Goal: Task Accomplishment & Management: Use online tool/utility

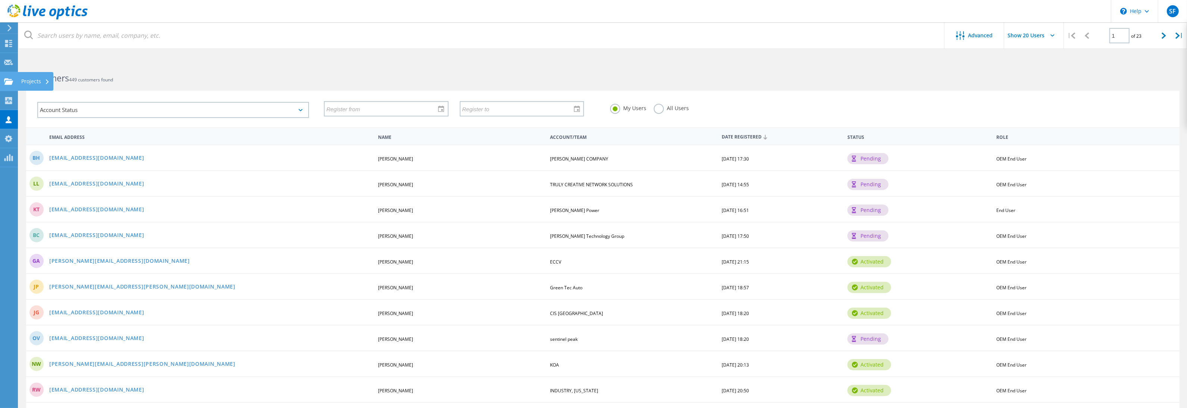
click at [6, 83] on use at bounding box center [8, 81] width 9 height 6
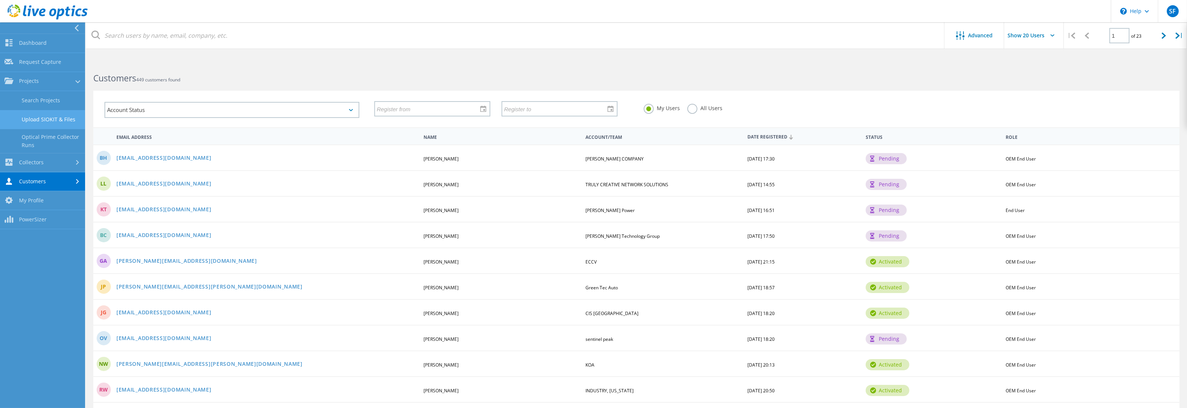
click at [43, 121] on link "Upload SIOKIT & Files" at bounding box center [42, 119] width 85 height 19
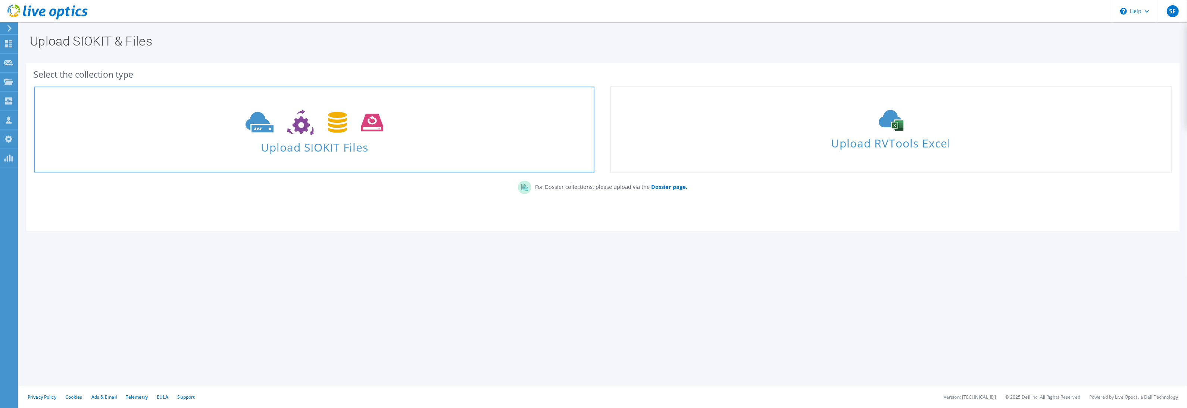
click at [284, 152] on span "Upload SIOKIT Files" at bounding box center [314, 145] width 560 height 16
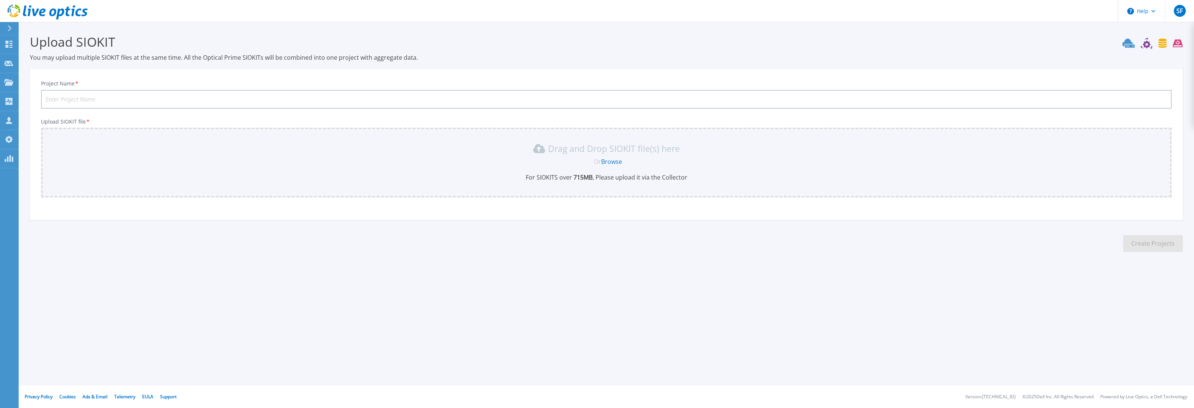
click at [229, 99] on input "Project Name *" at bounding box center [606, 99] width 1130 height 19
type input "d"
click at [46, 98] on input "dixiePowerProject" at bounding box center [606, 99] width 1130 height 19
type input "DixiePowerProject"
click at [616, 162] on link "Browse" at bounding box center [611, 161] width 21 height 8
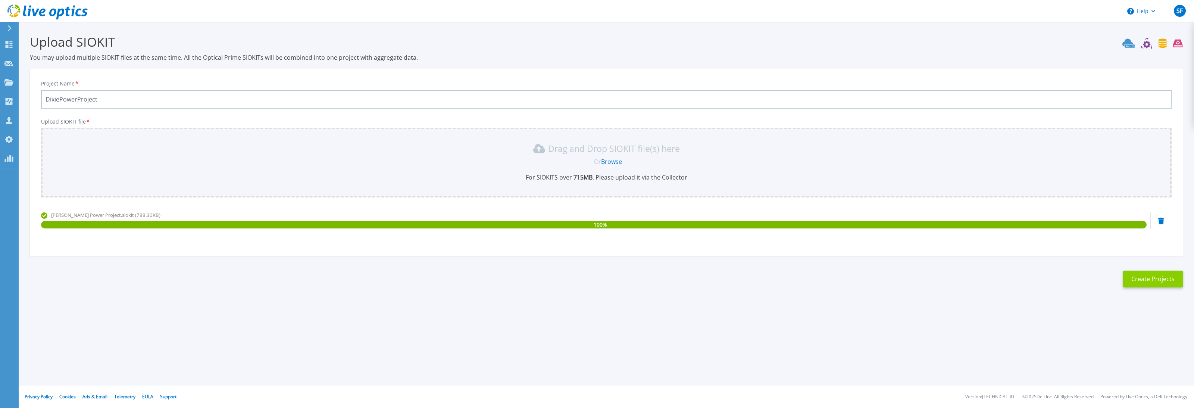
click at [1140, 279] on button "Create Projects" at bounding box center [1153, 278] width 60 height 17
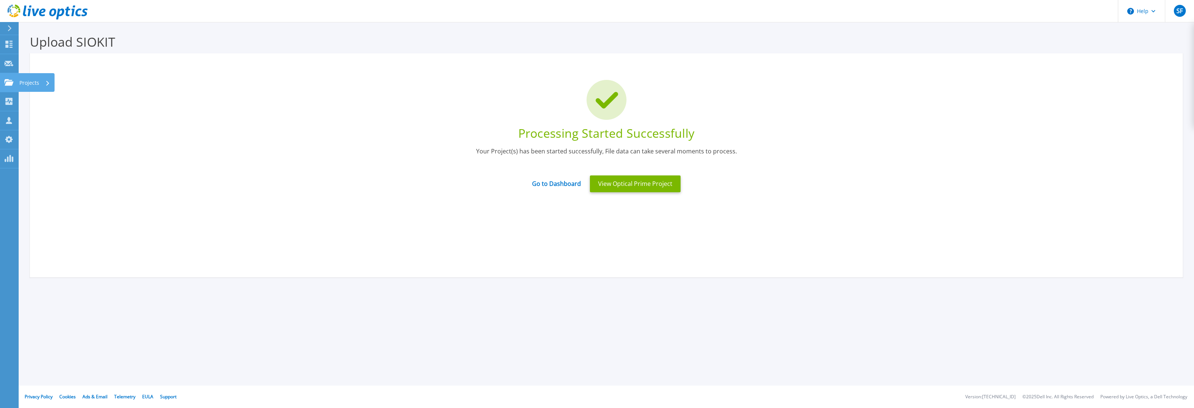
click at [14, 85] on div "Projects" at bounding box center [21, 82] width 35 height 7
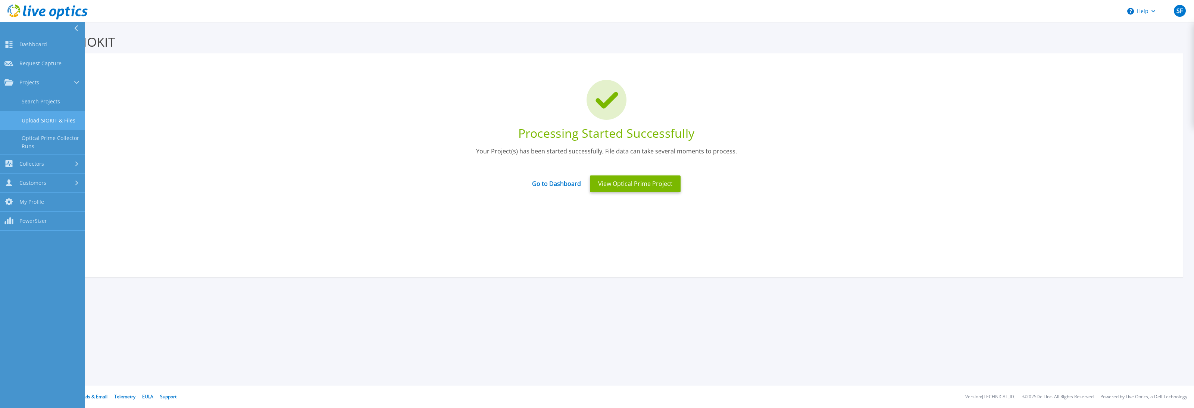
click at [50, 117] on link "Upload SIOKIT & Files" at bounding box center [42, 120] width 85 height 19
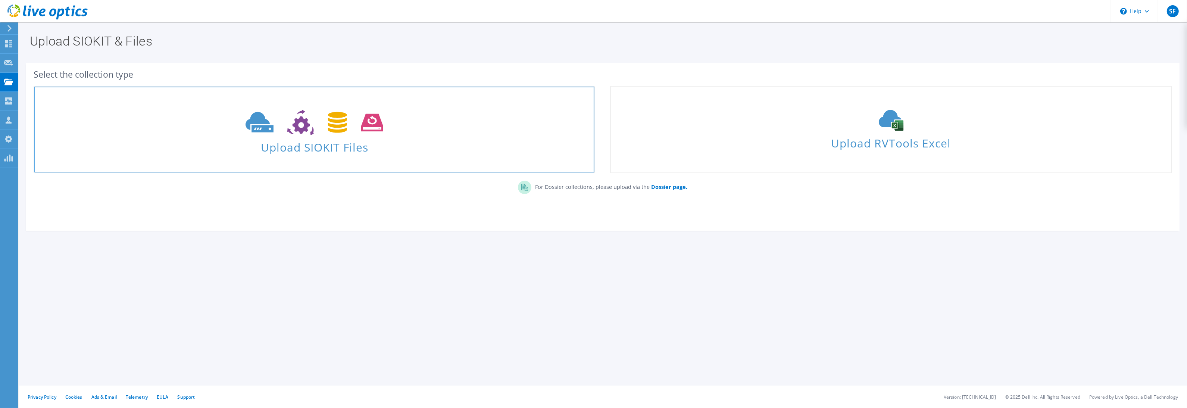
click at [281, 143] on span "Upload SIOKIT Files" at bounding box center [314, 145] width 560 height 16
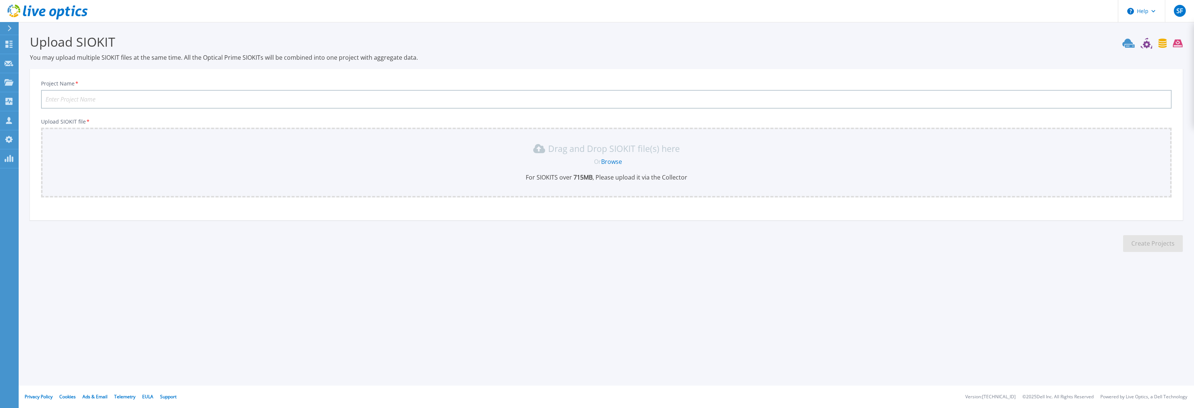
click at [214, 97] on input "Project Name *" at bounding box center [606, 99] width 1130 height 19
click at [81, 98] on input "DixiePowerevaluation" at bounding box center [606, 99] width 1130 height 19
type input "DixiePowerEvaluation"
click at [611, 160] on link "Browse" at bounding box center [611, 161] width 21 height 8
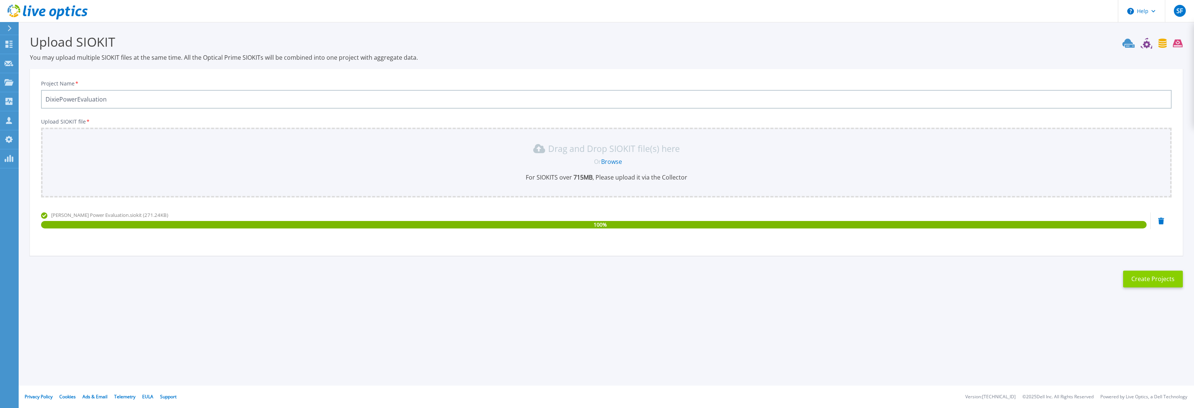
click at [1143, 272] on button "Create Projects" at bounding box center [1153, 278] width 60 height 17
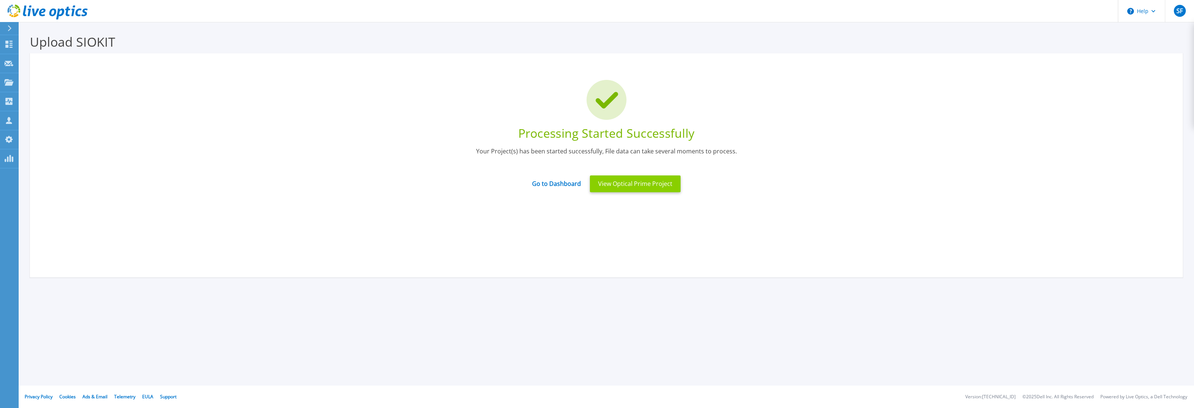
click at [644, 184] on button "View Optical Prime Project" at bounding box center [635, 183] width 91 height 17
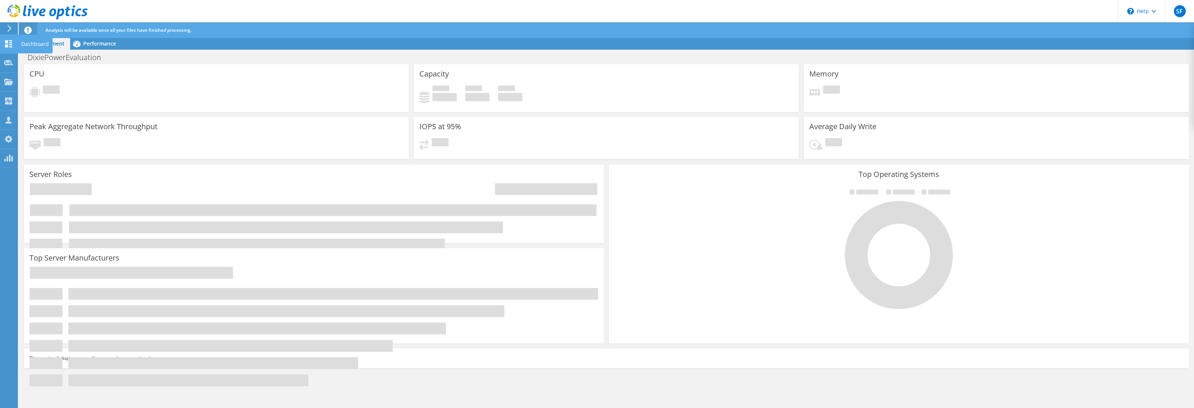
click at [10, 46] on use at bounding box center [8, 43] width 7 height 7
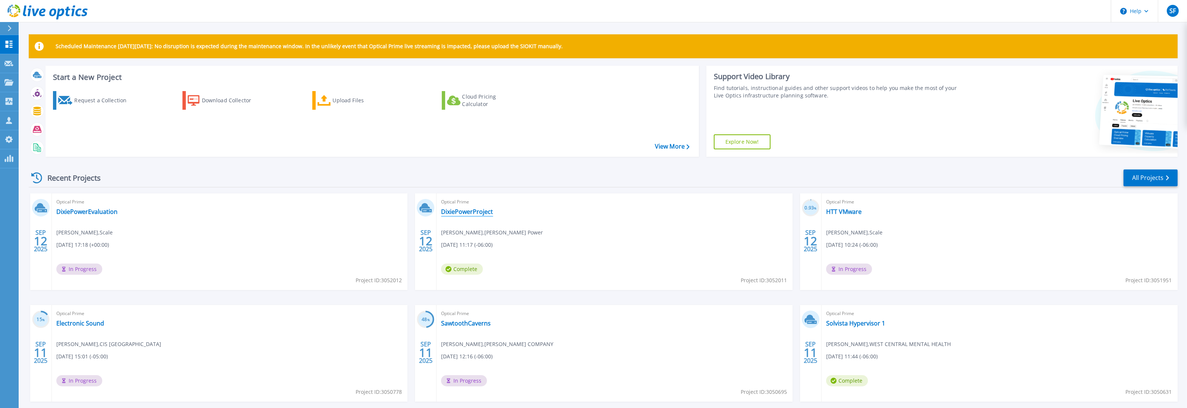
click at [460, 214] on link "DixiePowerProject" at bounding box center [467, 211] width 52 height 7
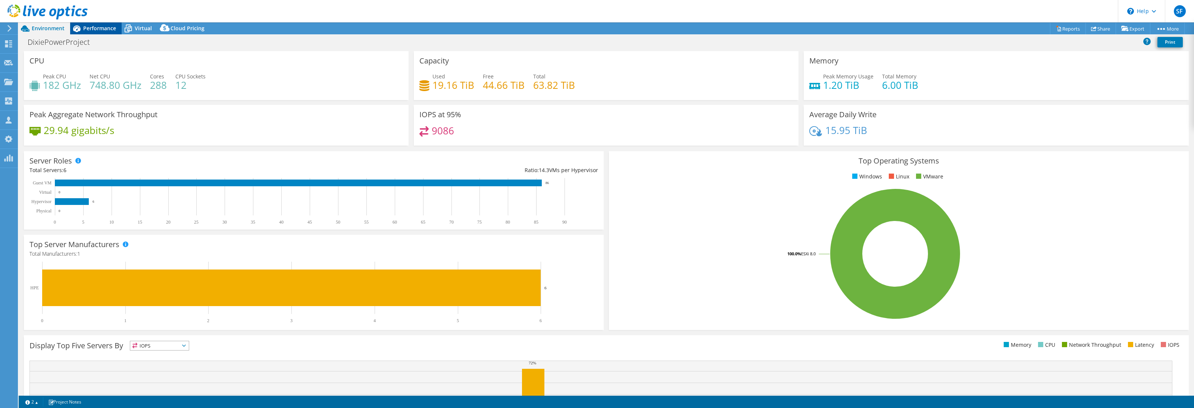
click at [88, 31] on span "Performance" at bounding box center [99, 28] width 33 height 7
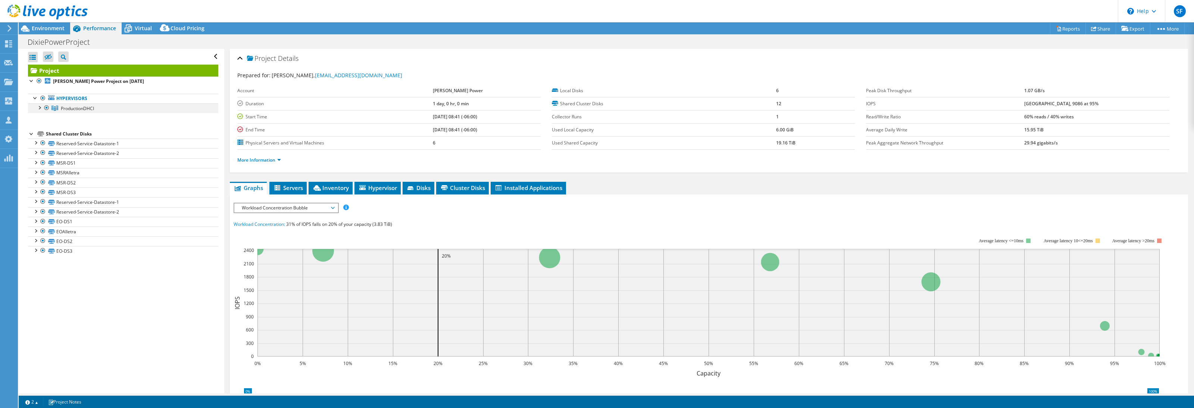
click at [38, 106] on div at bounding box center [38, 106] width 7 height 7
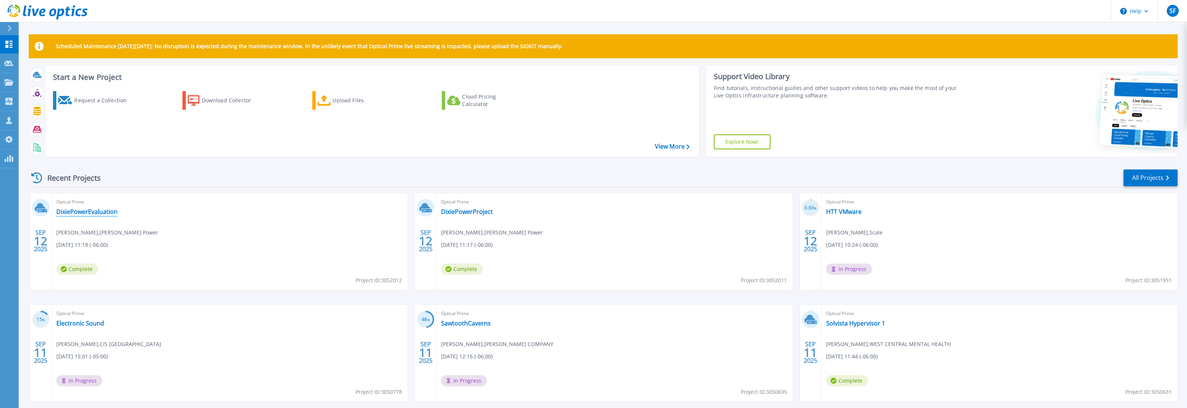
click at [98, 212] on link "DixiePowerEvaluation" at bounding box center [86, 211] width 61 height 7
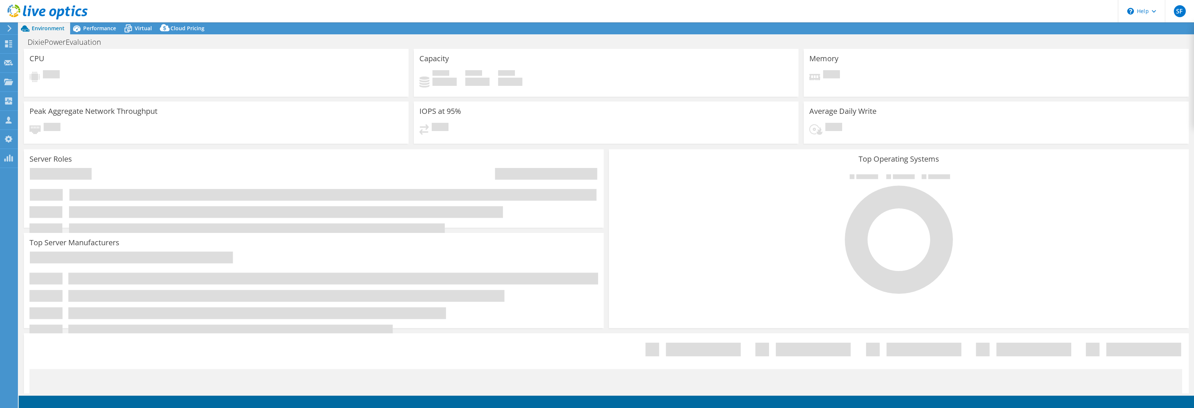
select select "USD"
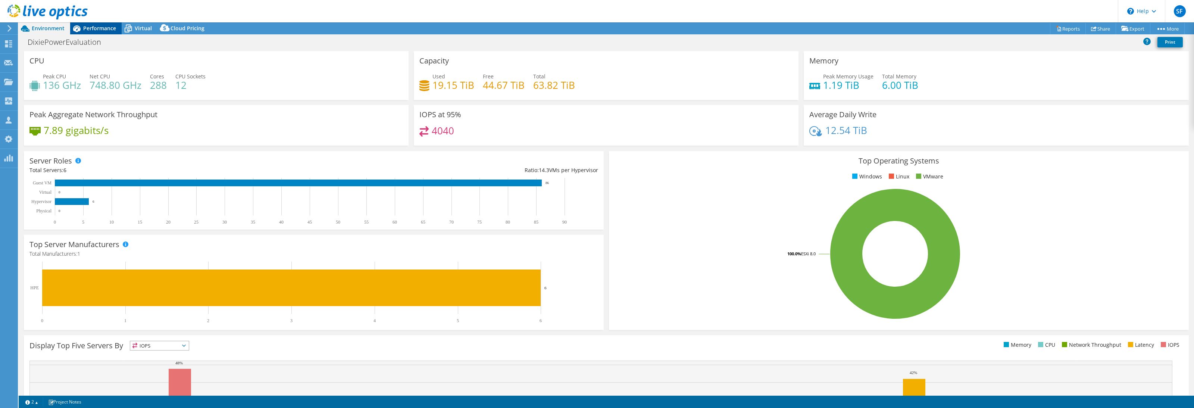
click at [95, 32] on div "Performance" at bounding box center [95, 28] width 51 height 12
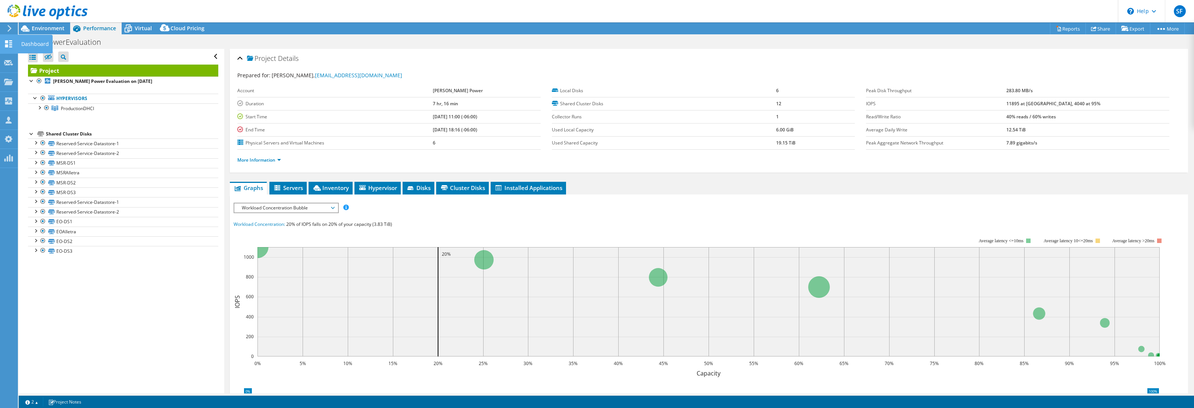
click at [10, 42] on icon at bounding box center [8, 43] width 9 height 7
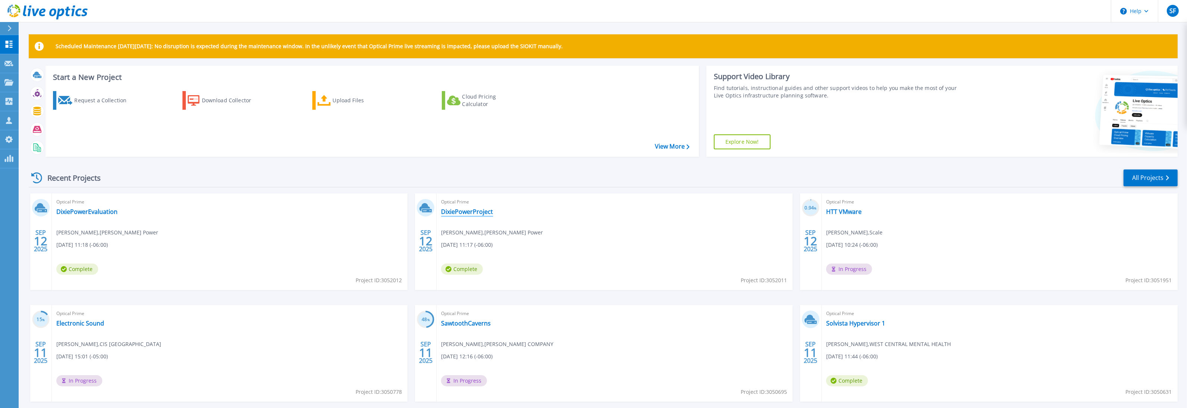
click at [469, 214] on link "DixiePowerProject" at bounding box center [467, 211] width 52 height 7
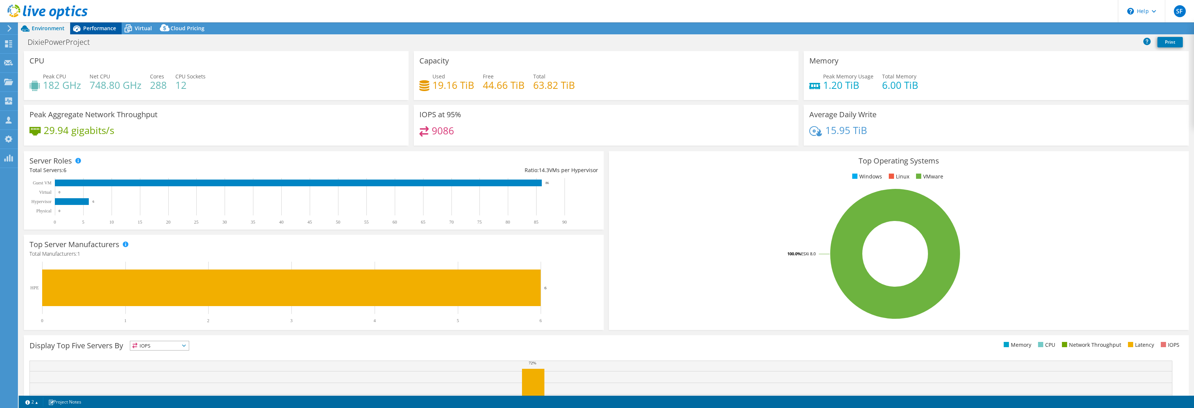
click at [102, 29] on span "Performance" at bounding box center [99, 28] width 33 height 7
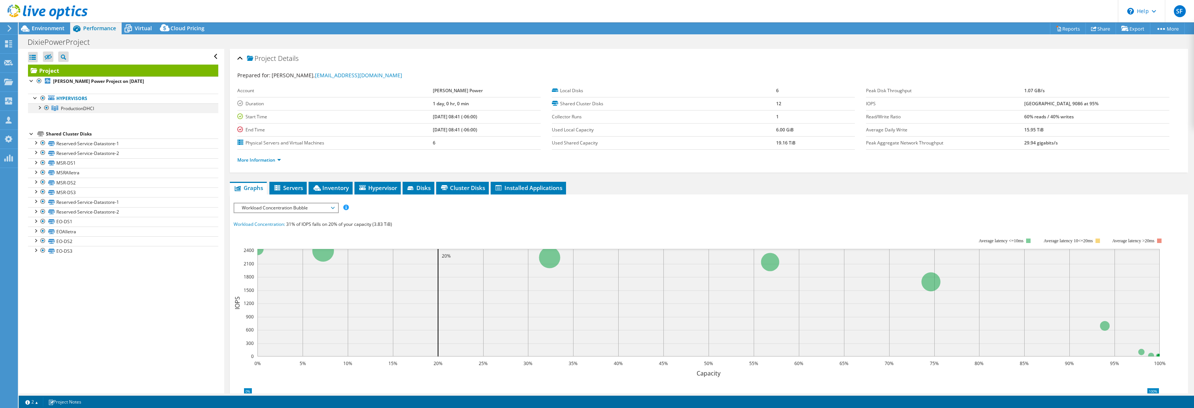
click at [38, 107] on div at bounding box center [38, 106] width 7 height 7
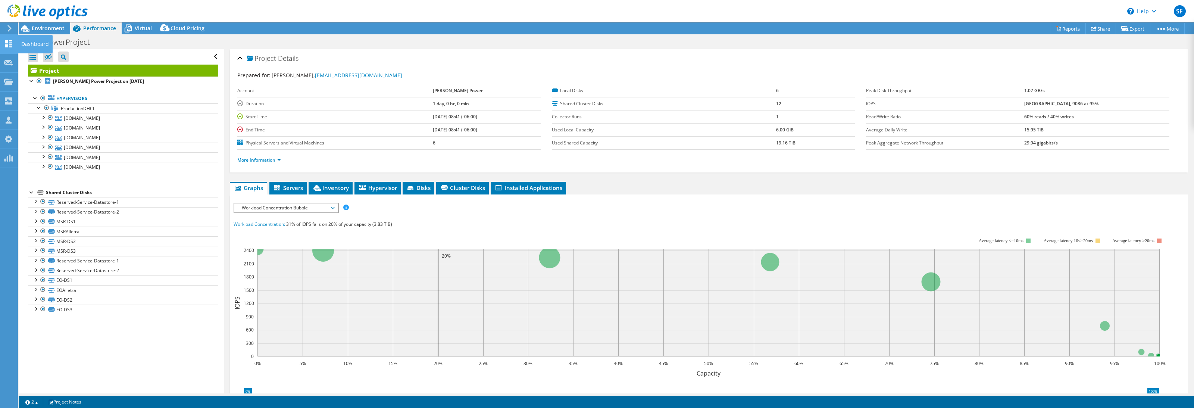
click at [10, 46] on use at bounding box center [8, 43] width 7 height 7
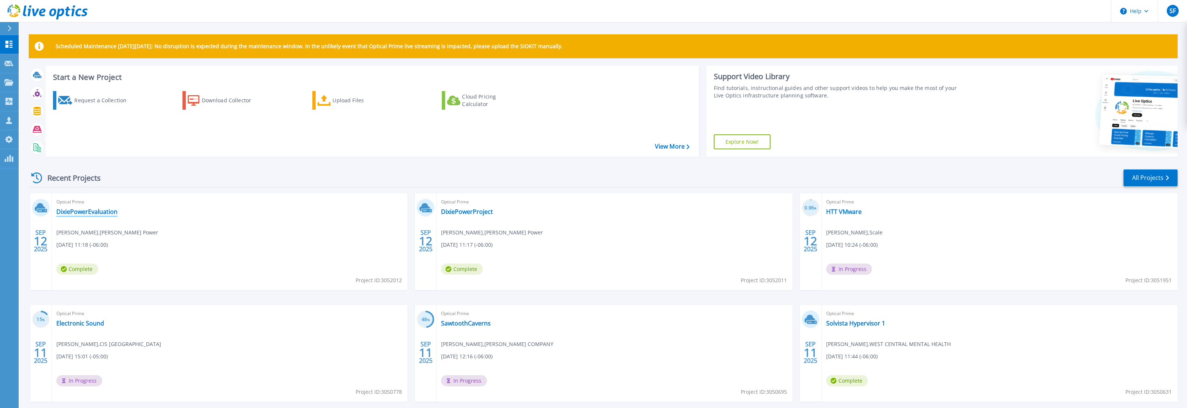
click at [101, 213] on link "DixiePowerEvaluation" at bounding box center [86, 211] width 61 height 7
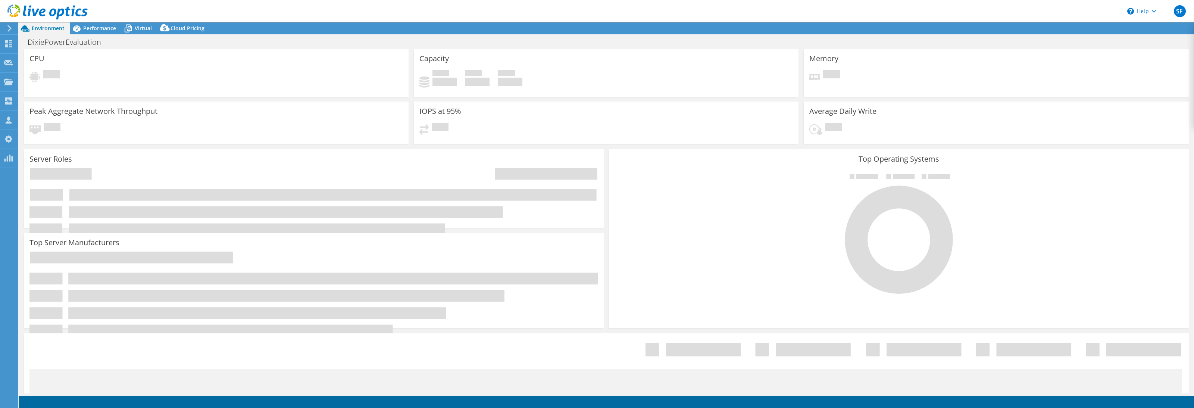
select select "USD"
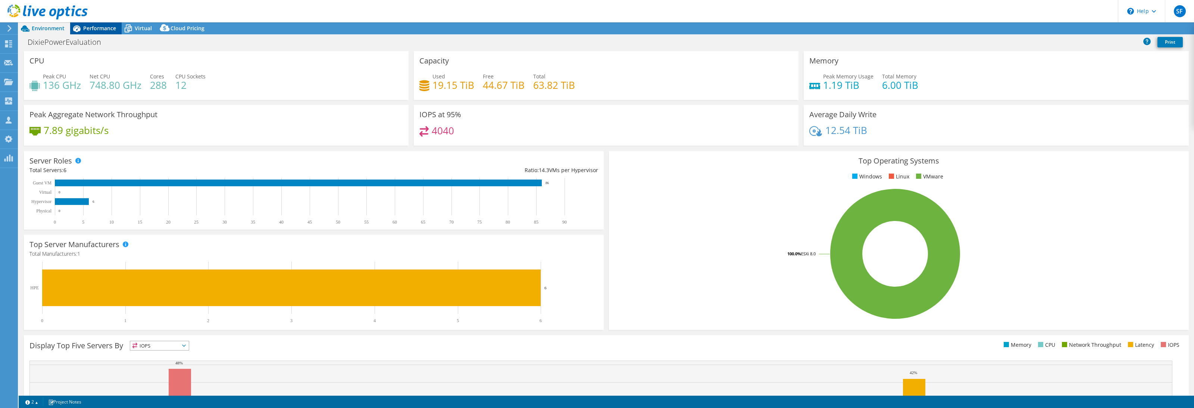
click at [86, 31] on span "Performance" at bounding box center [99, 28] width 33 height 7
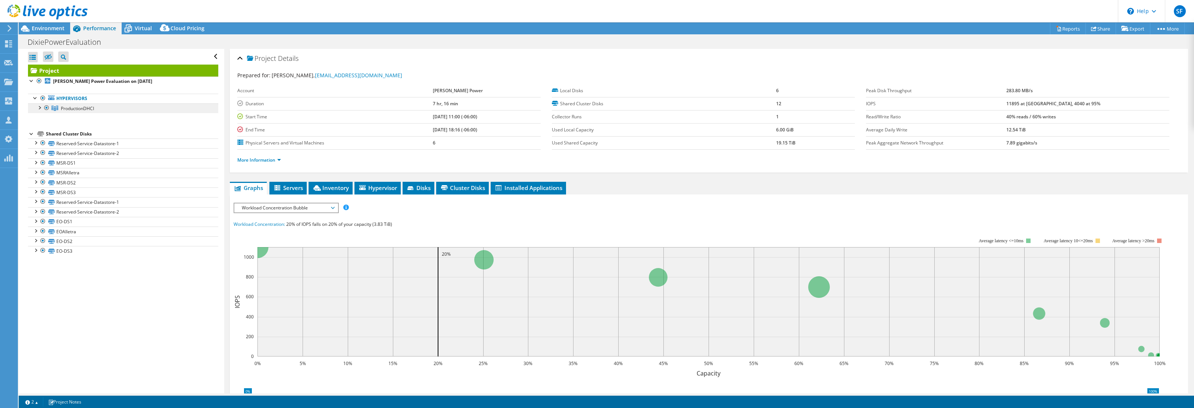
click at [70, 109] on span "ProductionDHCI" at bounding box center [77, 108] width 33 height 6
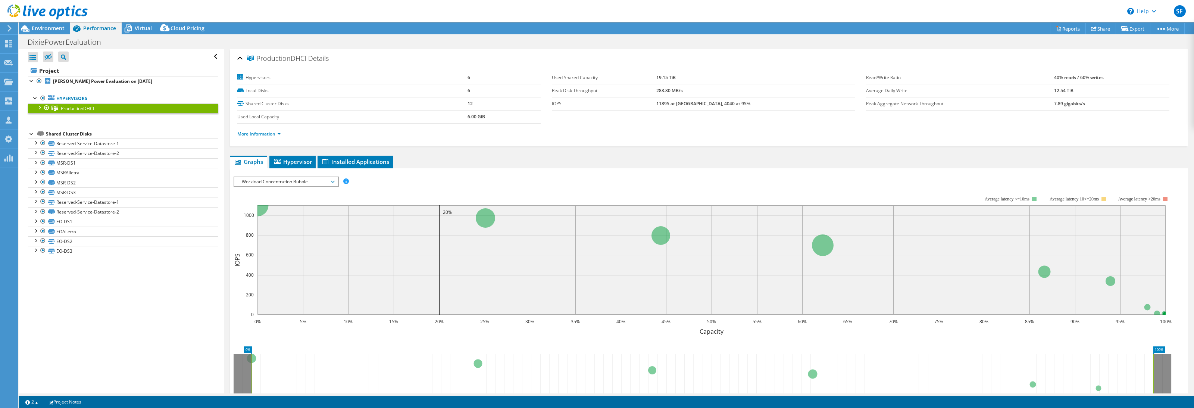
click at [40, 109] on div at bounding box center [38, 106] width 7 height 7
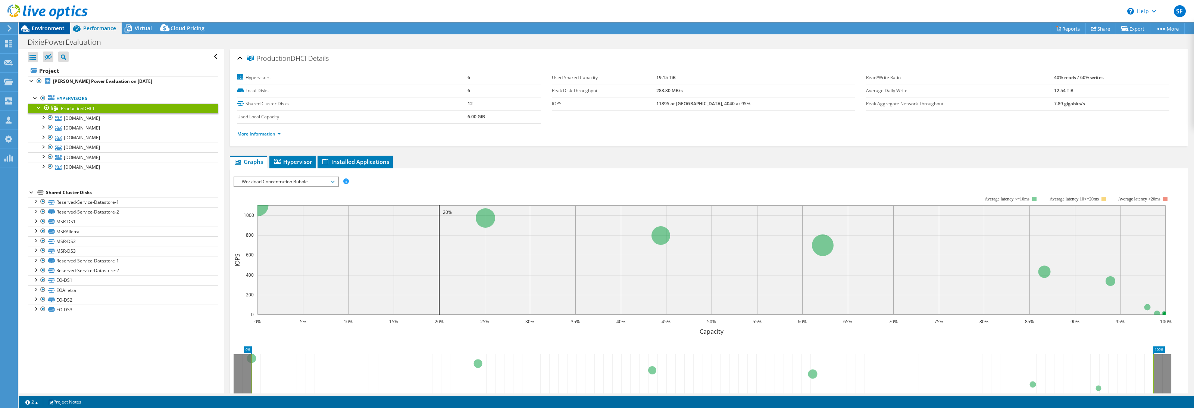
click at [42, 32] on div "Environment" at bounding box center [44, 28] width 51 height 12
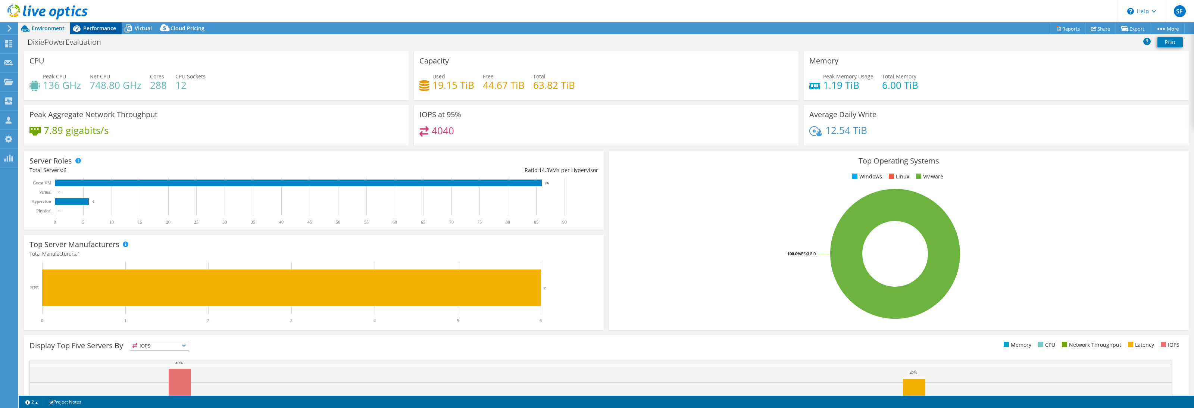
click at [102, 29] on span "Performance" at bounding box center [99, 28] width 33 height 7
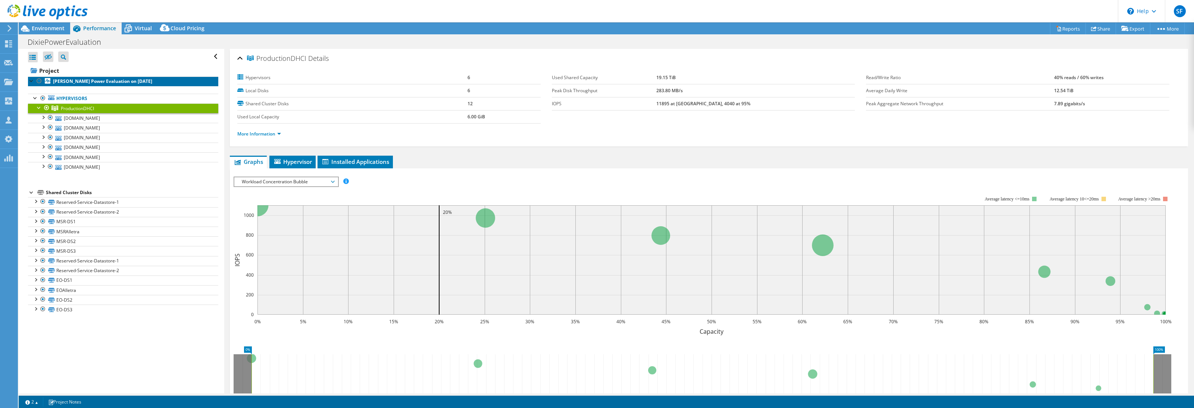
click at [56, 77] on link "Dixie Power Evaluation on 9/12/2025" at bounding box center [123, 81] width 190 height 10
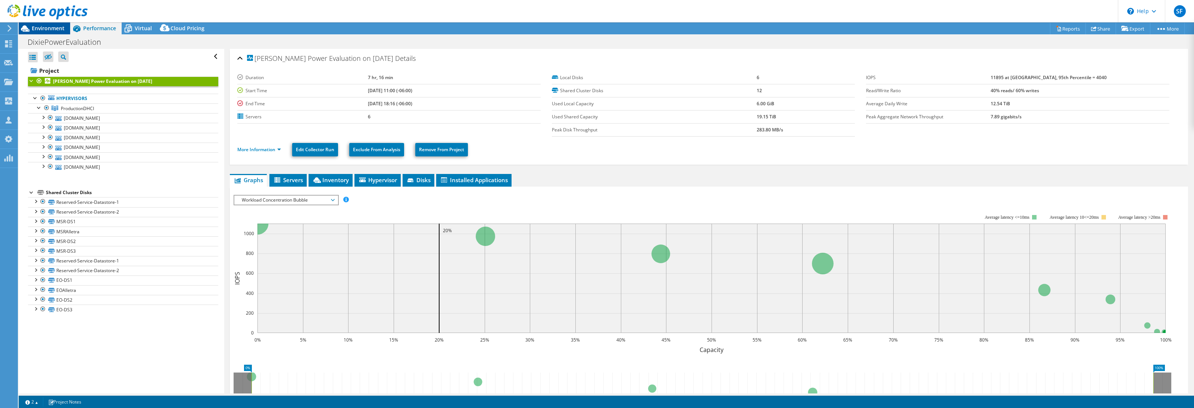
click at [45, 31] on span "Environment" at bounding box center [48, 28] width 33 height 7
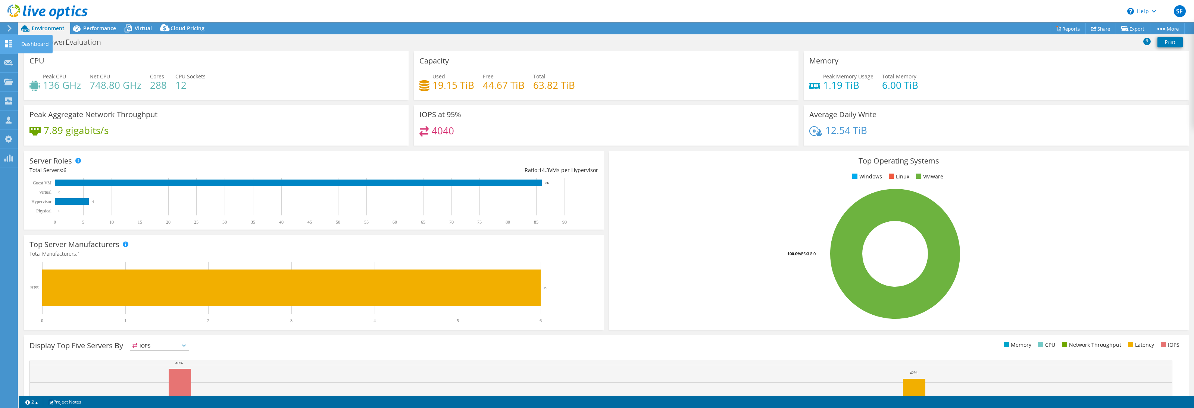
click at [12, 46] on icon at bounding box center [8, 43] width 9 height 7
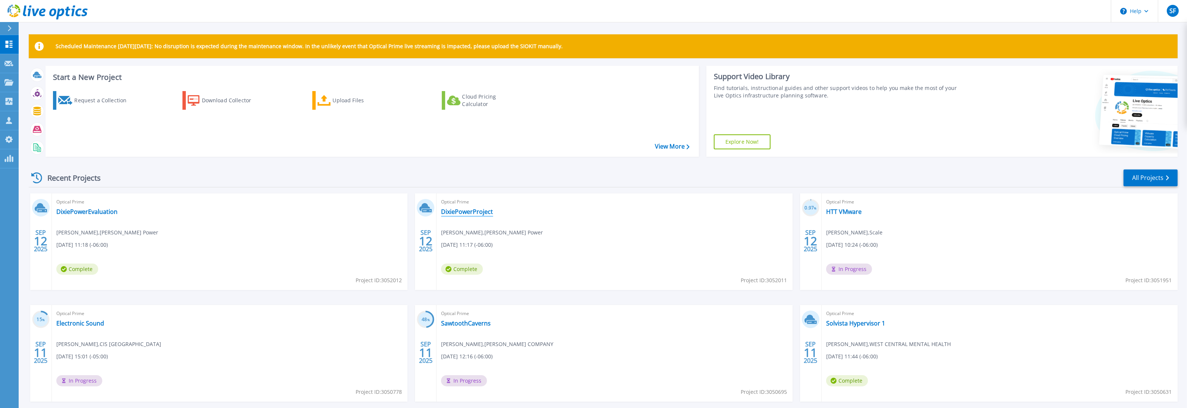
click at [458, 211] on link "DixiePowerProject" at bounding box center [467, 211] width 52 height 7
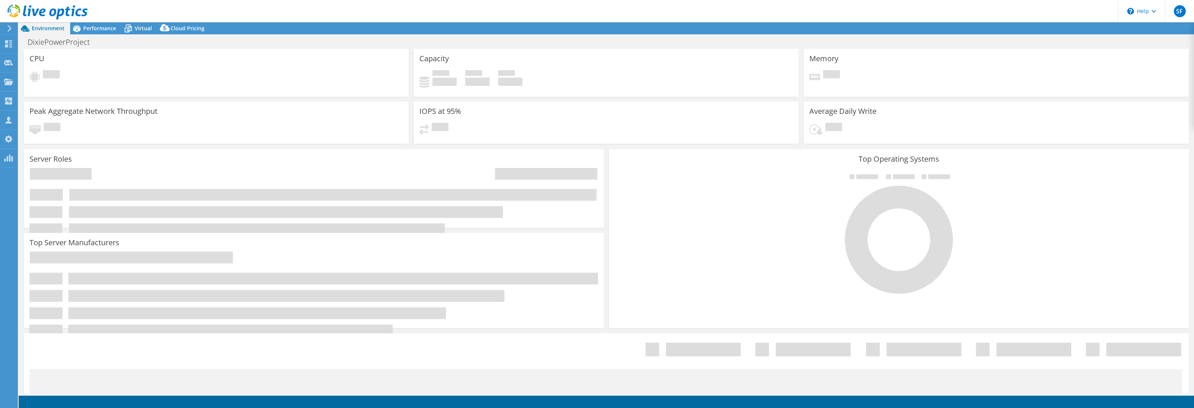
select select "USD"
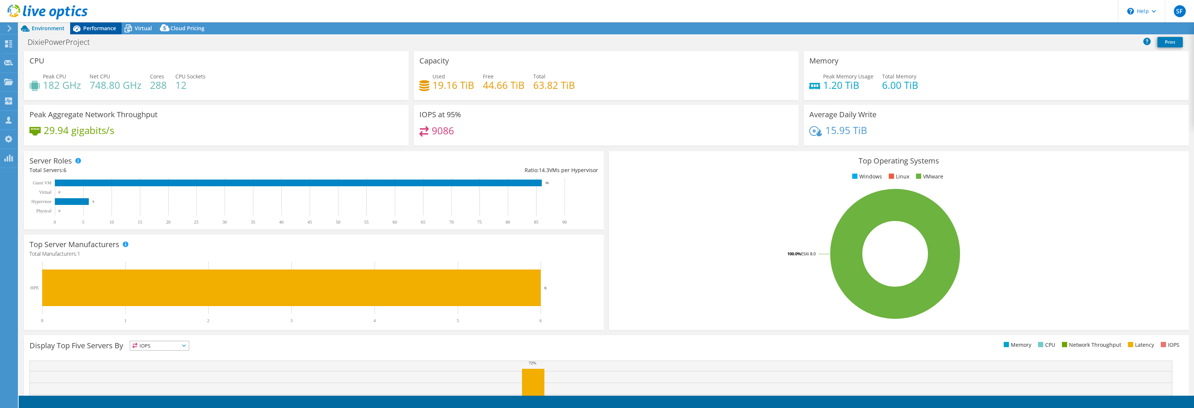
click at [101, 29] on span "Performance" at bounding box center [99, 28] width 33 height 7
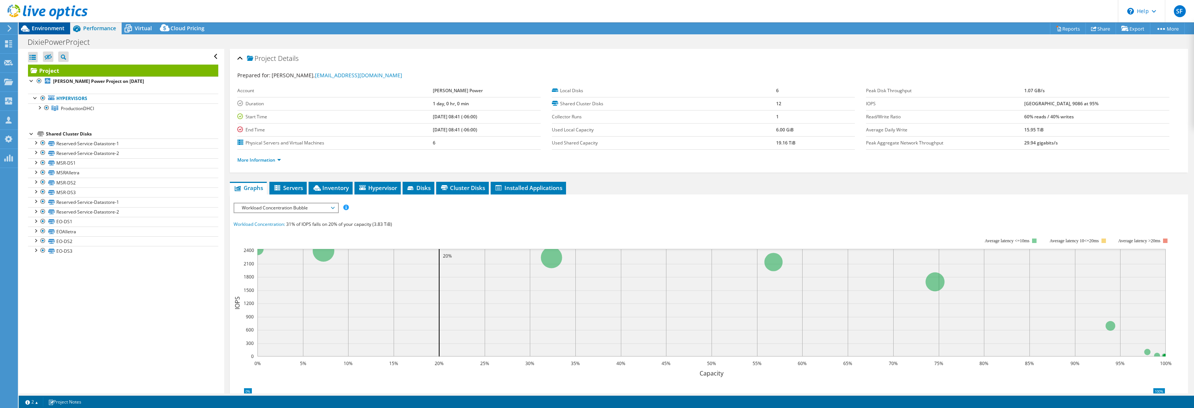
click at [50, 32] on div "Environment" at bounding box center [44, 28] width 51 height 12
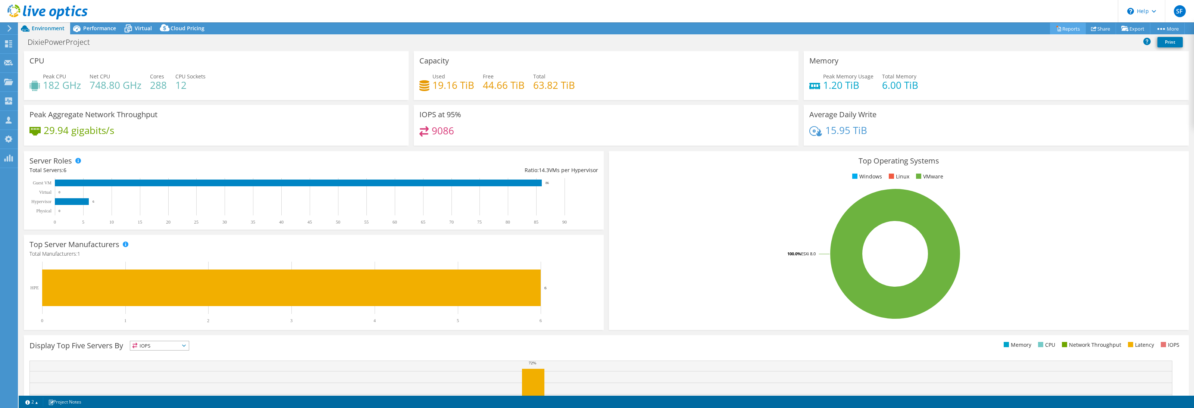
click at [1064, 29] on link "Reports" at bounding box center [1068, 29] width 36 height 12
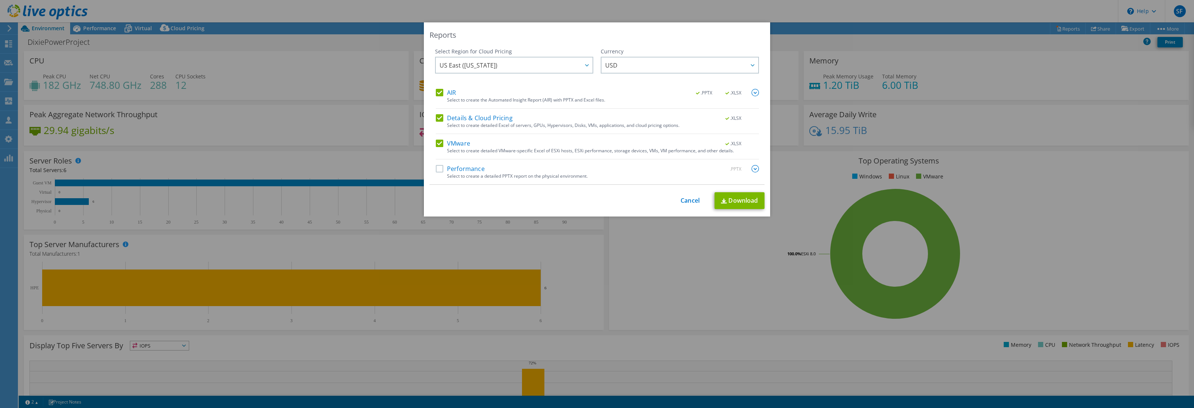
click at [470, 171] on label "Performance" at bounding box center [460, 168] width 49 height 7
click at [0, 0] on input "Performance" at bounding box center [0, 0] width 0 height 0
click at [738, 205] on link "Download" at bounding box center [739, 200] width 50 height 17
click at [695, 201] on link "Cancel" at bounding box center [690, 200] width 19 height 7
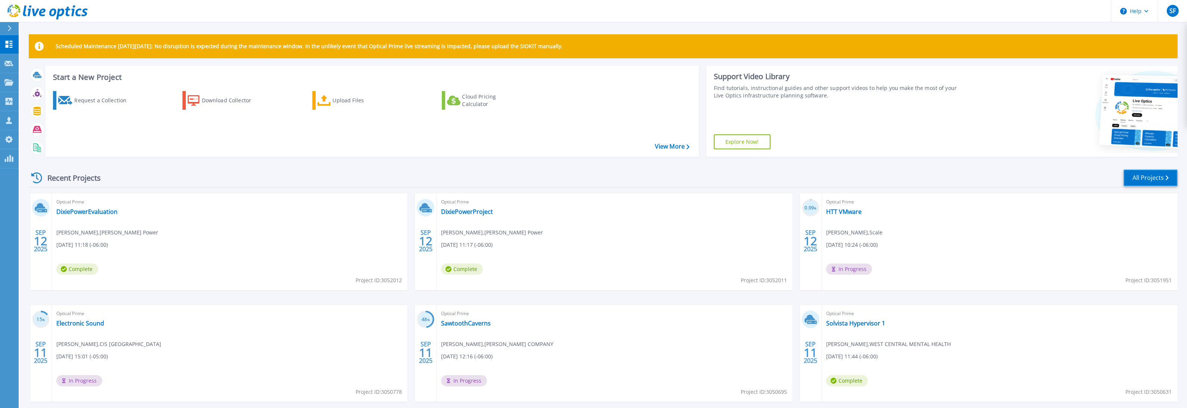
click at [1139, 179] on link "All Projects" at bounding box center [1150, 177] width 54 height 17
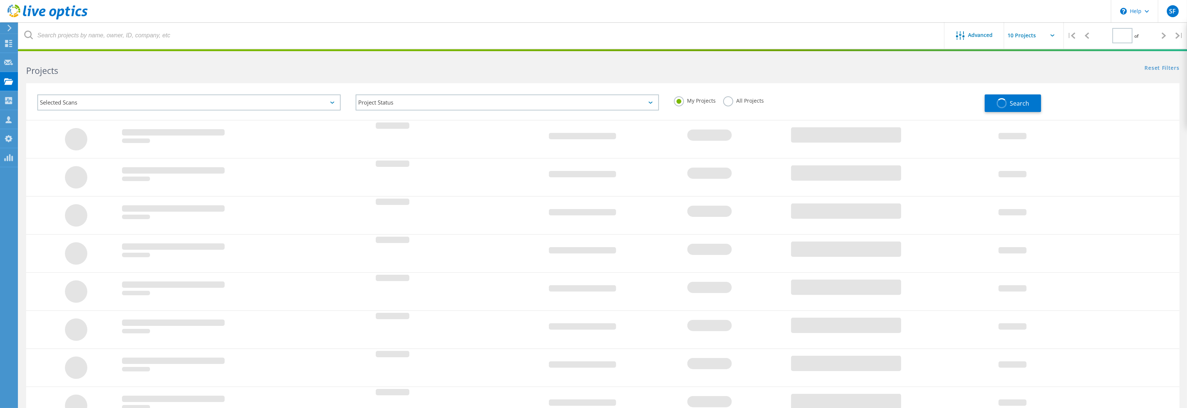
type input "1"
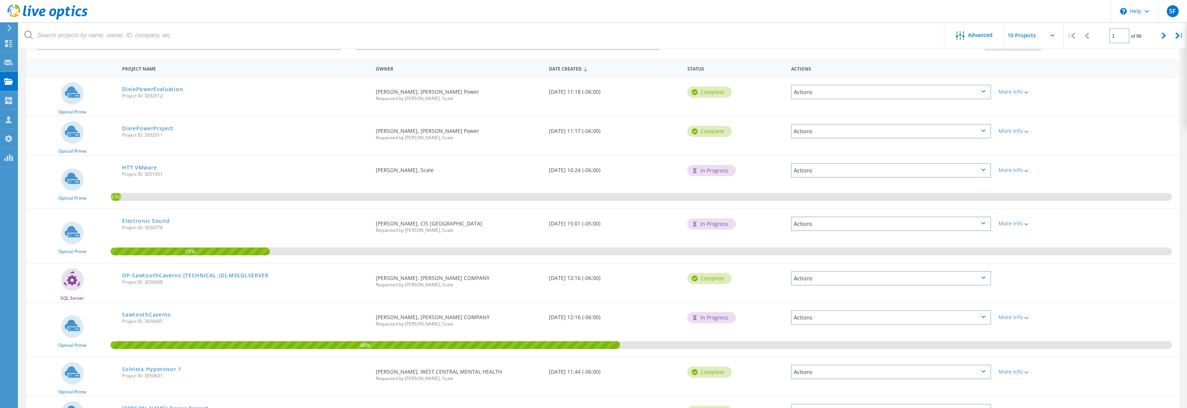
scroll to position [191, 0]
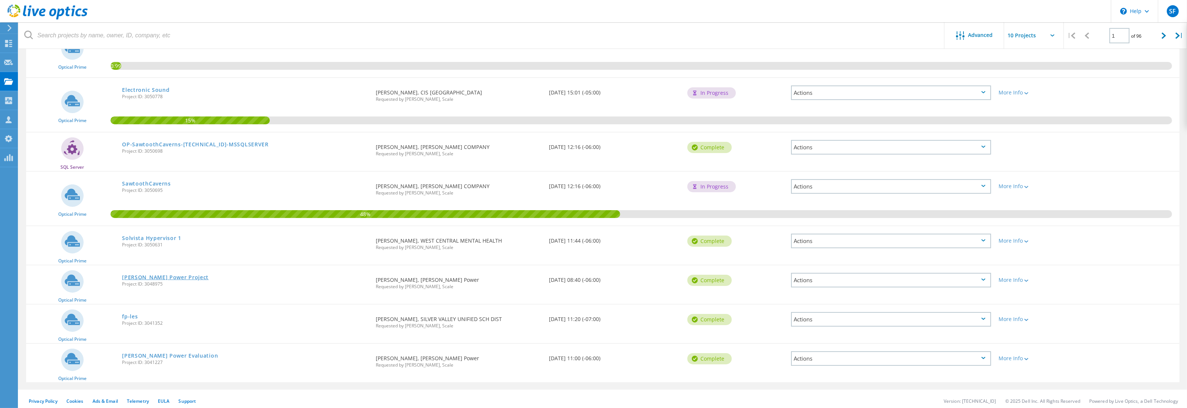
click at [158, 275] on link "[PERSON_NAME] Power Project" at bounding box center [165, 277] width 87 height 5
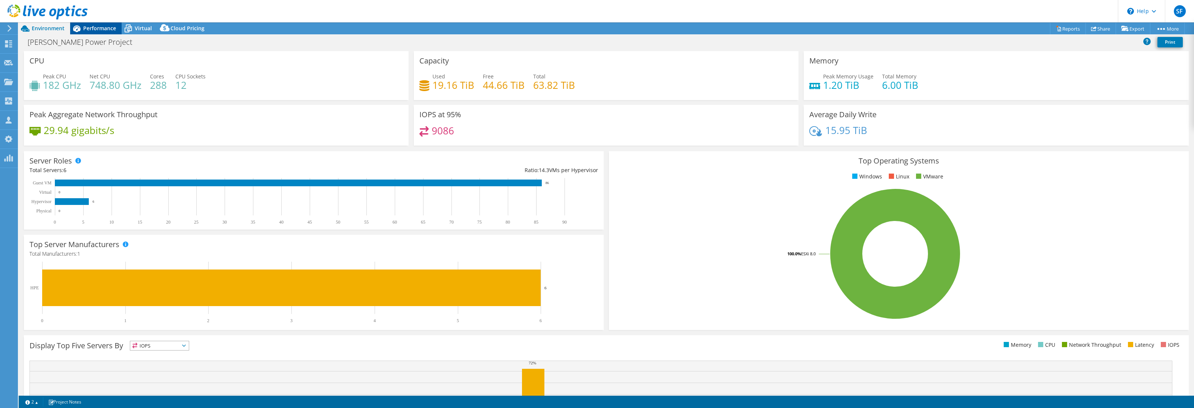
click at [111, 29] on span "Performance" at bounding box center [99, 28] width 33 height 7
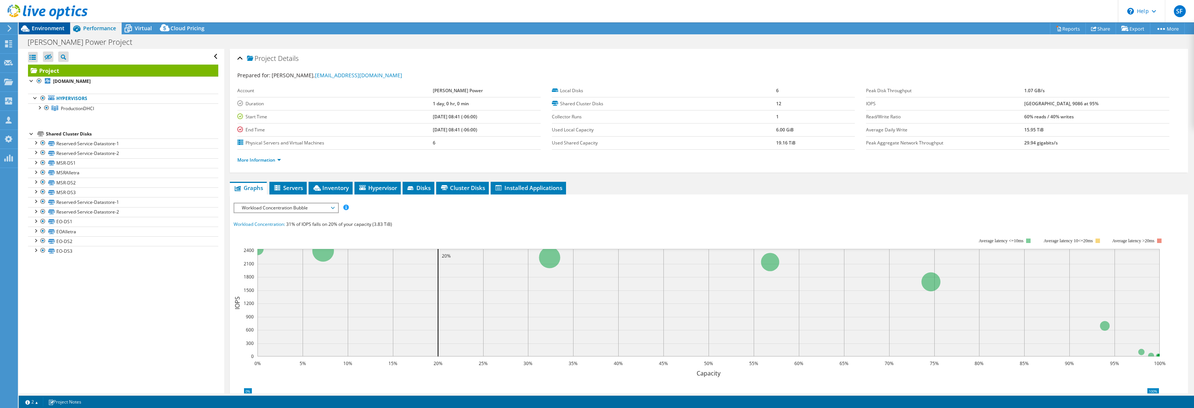
click at [56, 30] on span "Environment" at bounding box center [48, 28] width 33 height 7
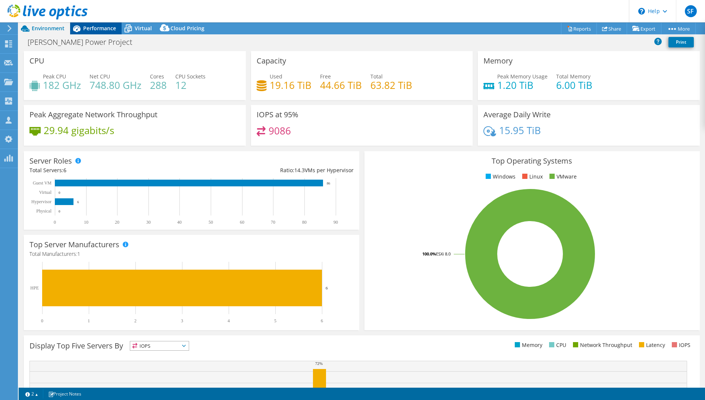
click at [101, 28] on span "Performance" at bounding box center [99, 28] width 33 height 7
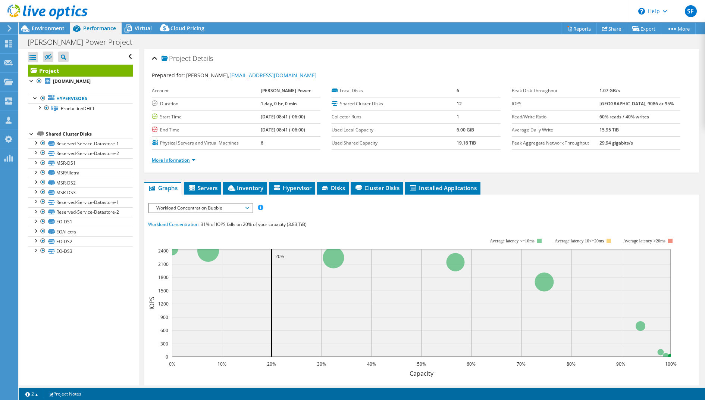
click at [173, 160] on link "More Information" at bounding box center [174, 160] width 44 height 6
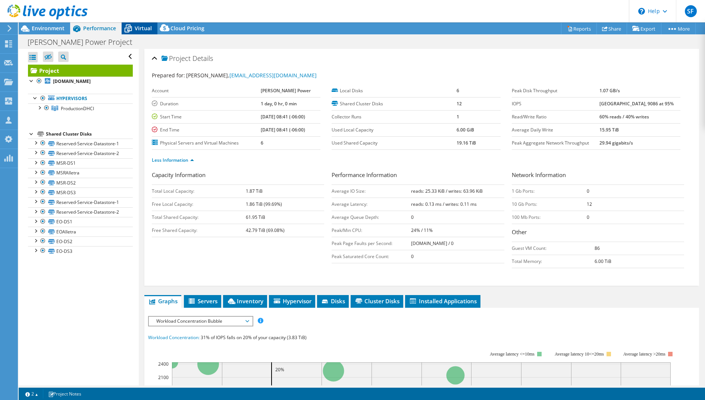
click at [147, 29] on span "Virtual" at bounding box center [143, 28] width 17 height 7
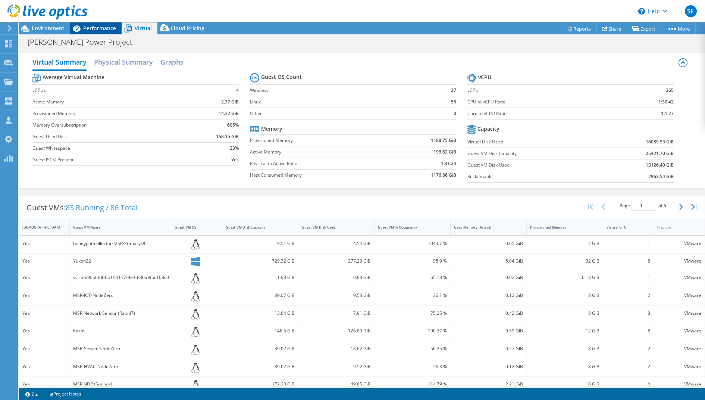
click at [94, 29] on span "Performance" at bounding box center [99, 28] width 33 height 7
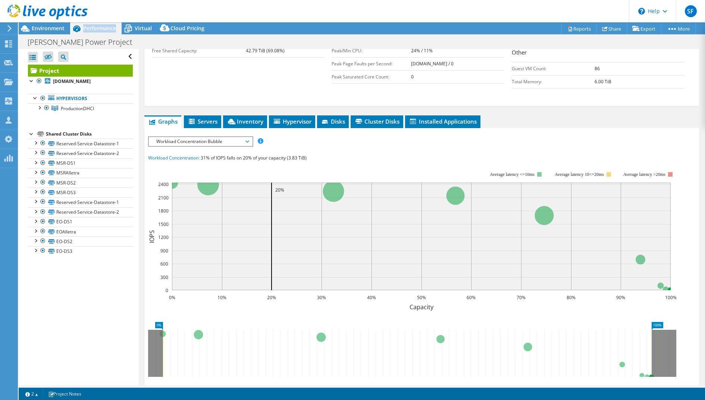
scroll to position [255, 0]
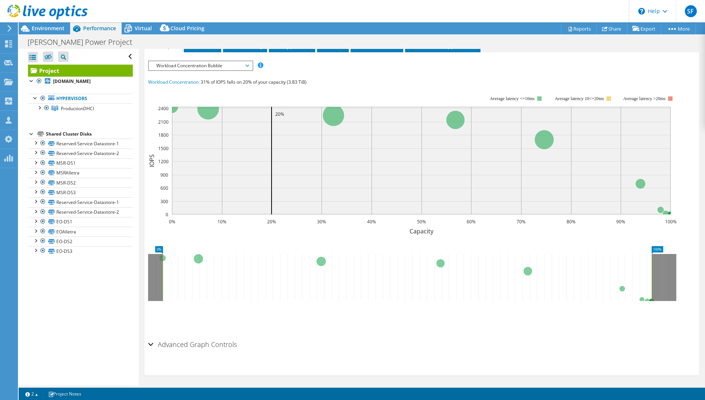
click at [237, 65] on span "Workload Concentration Bubble" at bounding box center [201, 65] width 96 height 9
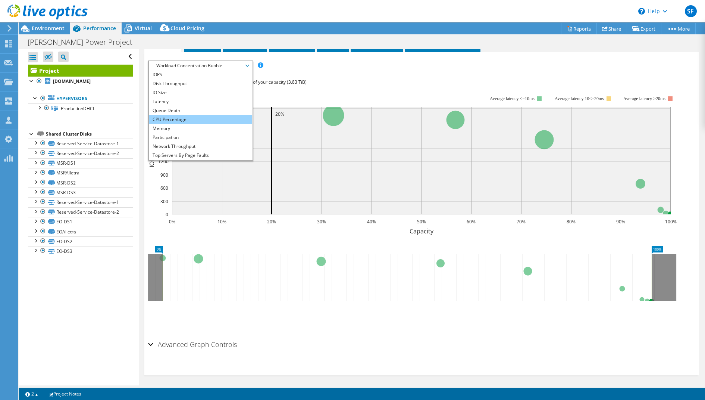
click at [193, 117] on li "CPU Percentage" at bounding box center [200, 119] width 103 height 9
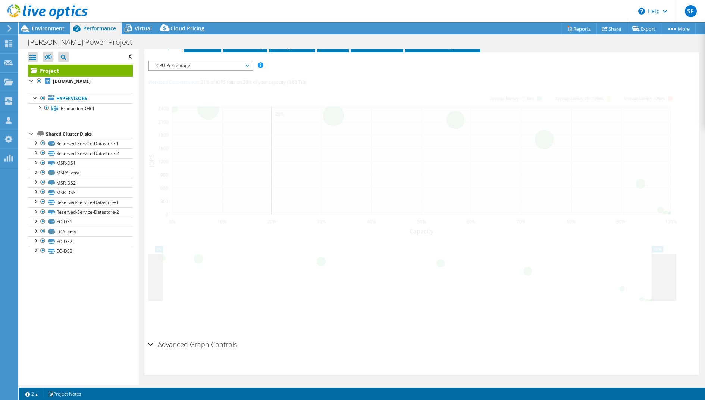
scroll to position [240, 0]
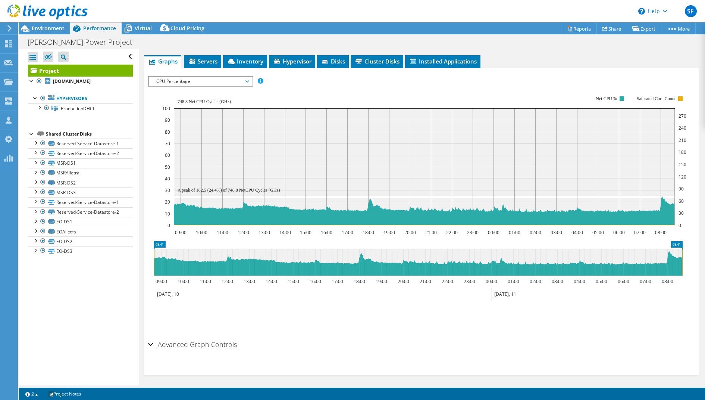
click at [248, 81] on span "CPU Percentage" at bounding box center [200, 81] width 103 height 9
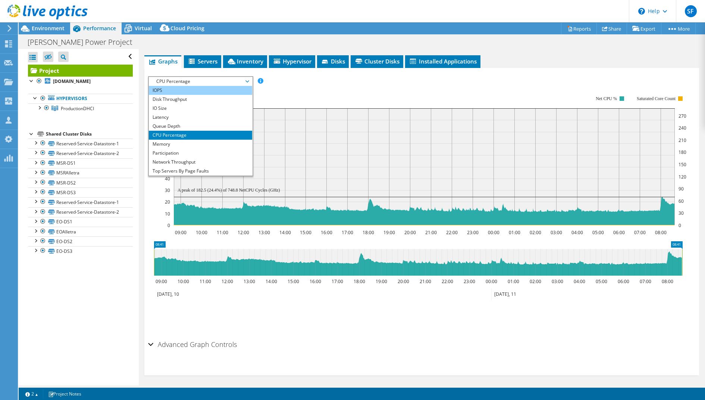
click at [225, 86] on li "IOPS" at bounding box center [200, 90] width 103 height 9
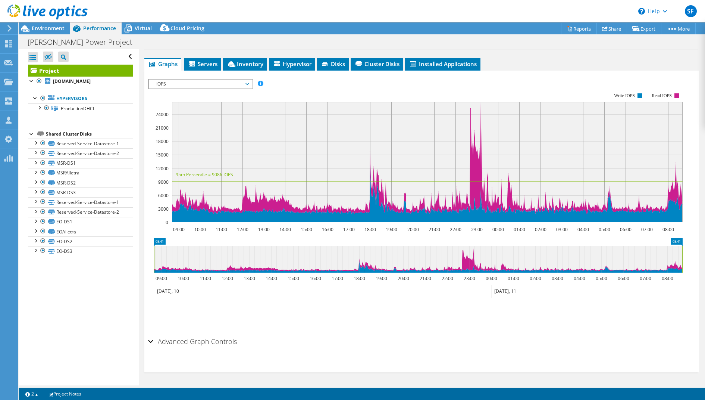
scroll to position [234, 0]
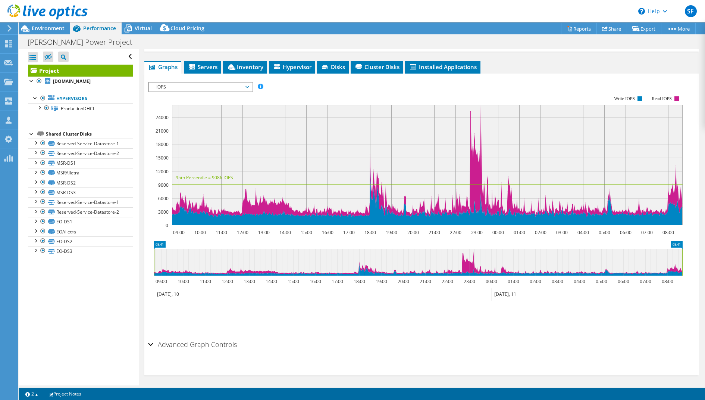
click at [247, 85] on span "IOPS" at bounding box center [201, 86] width 96 height 9
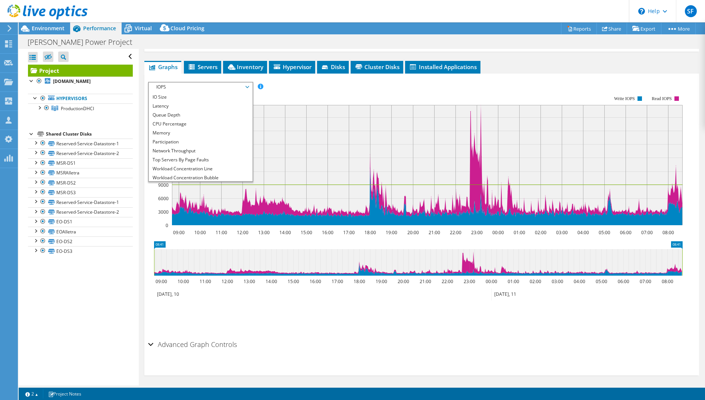
scroll to position [26, 0]
click at [213, 156] on li "Workload Concentration Line" at bounding box center [200, 158] width 103 height 9
